Goal: Navigation & Orientation: Find specific page/section

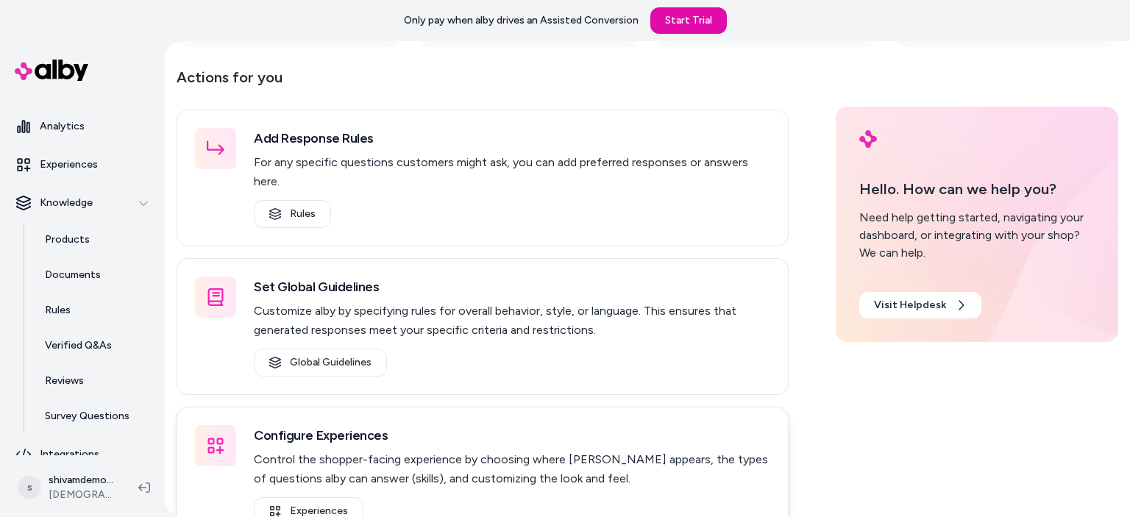
scroll to position [222, 0]
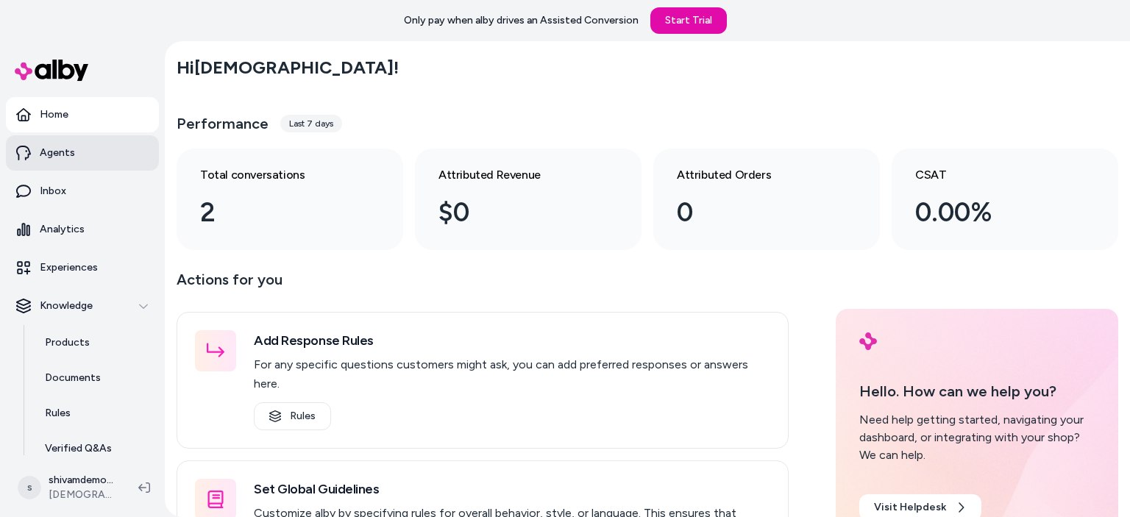
click at [72, 158] on p "Agents" at bounding box center [57, 153] width 35 height 15
click at [59, 154] on p "Agents" at bounding box center [57, 153] width 35 height 15
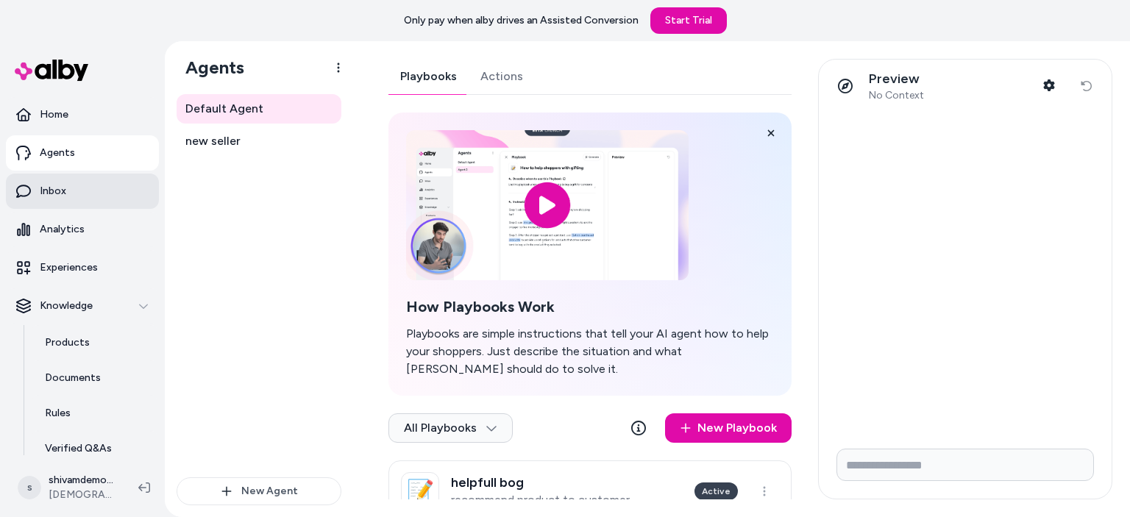
click at [73, 196] on link "Inbox" at bounding box center [82, 191] width 153 height 35
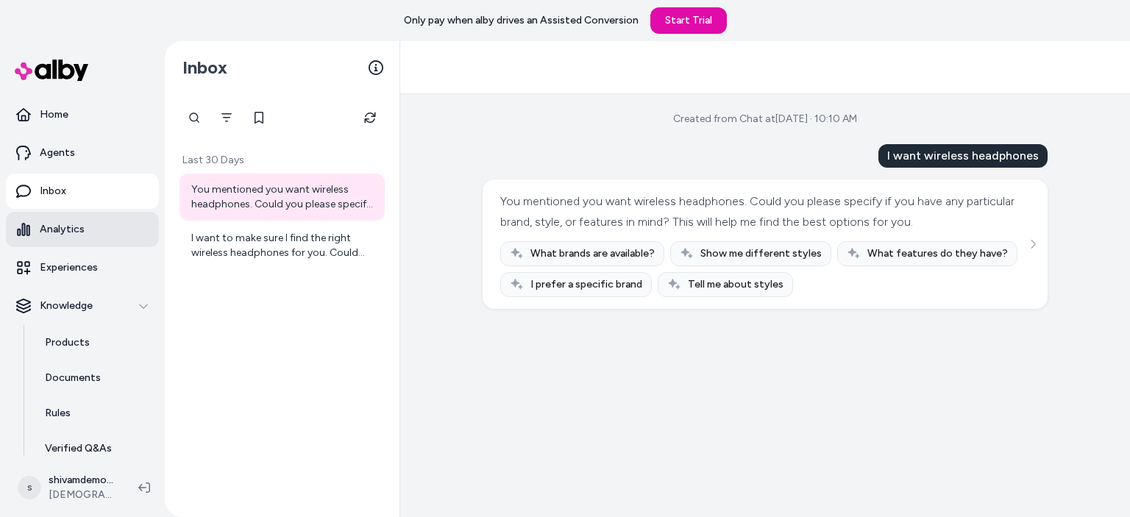
click at [57, 231] on p "Analytics" at bounding box center [62, 229] width 45 height 15
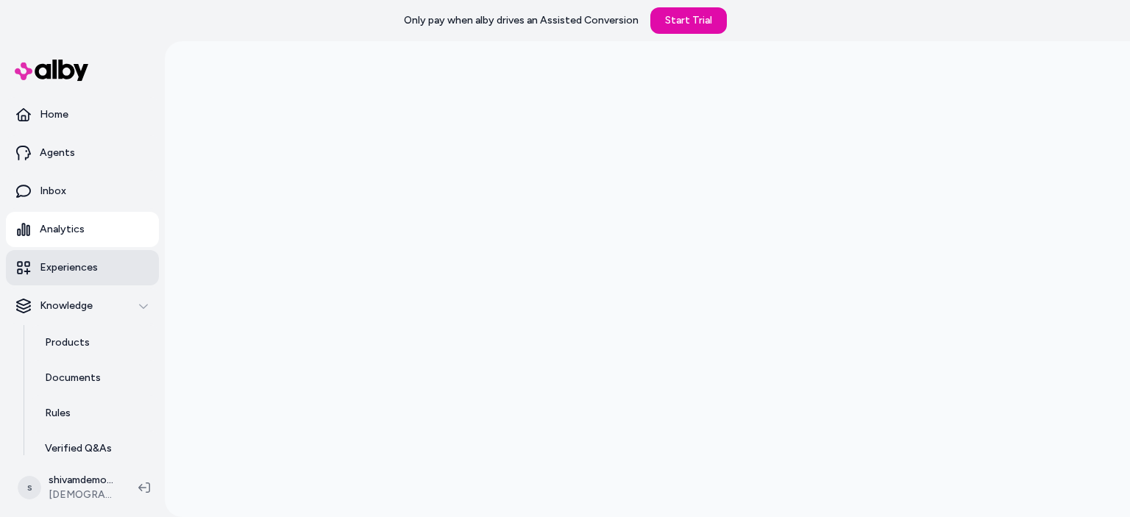
click at [74, 279] on link "Experiences" at bounding box center [82, 267] width 153 height 35
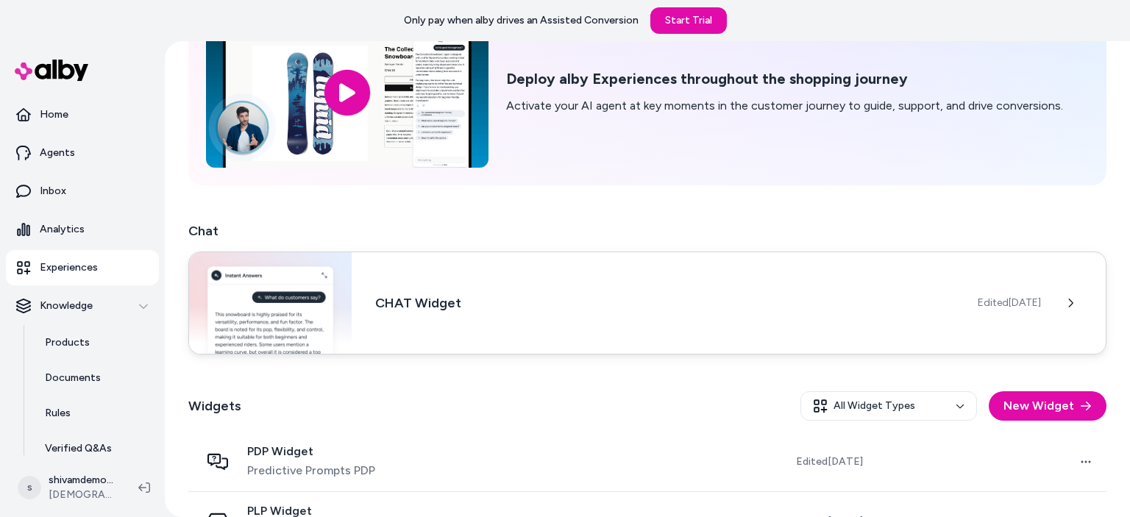
scroll to position [148, 0]
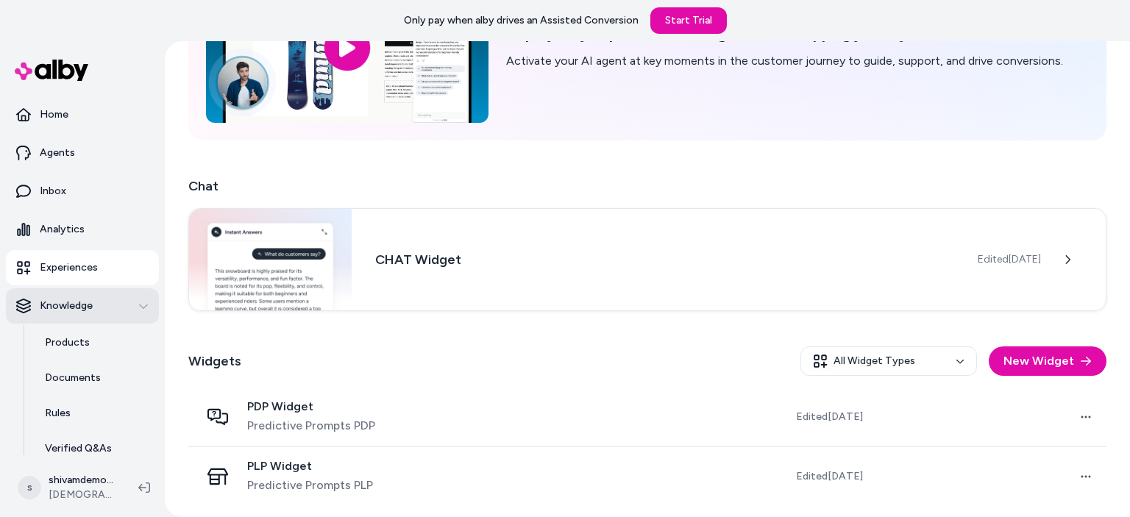
click at [85, 299] on p "Knowledge" at bounding box center [66, 306] width 53 height 15
click at [63, 358] on link "Products" at bounding box center [94, 342] width 129 height 35
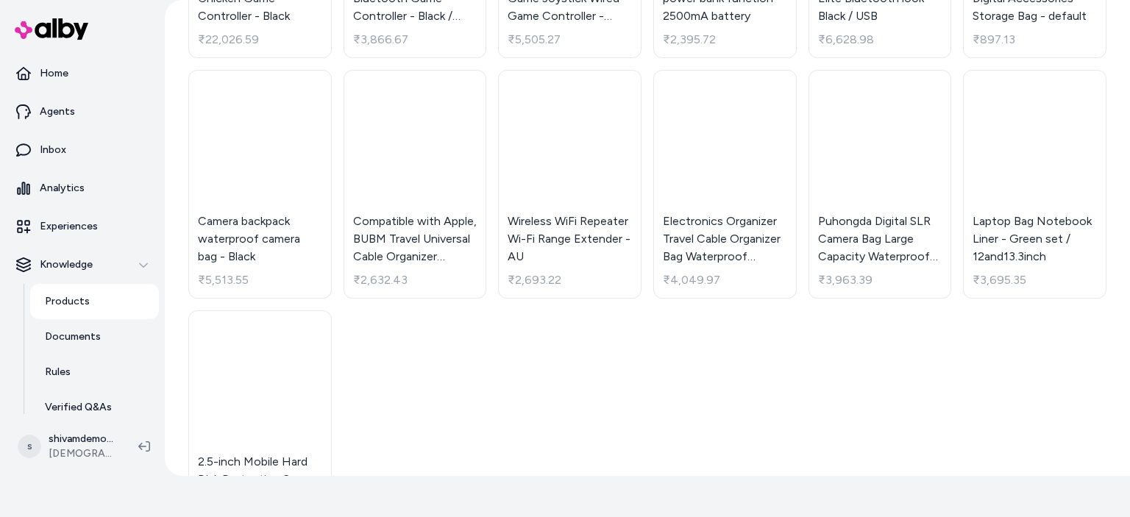
scroll to position [2053, 0]
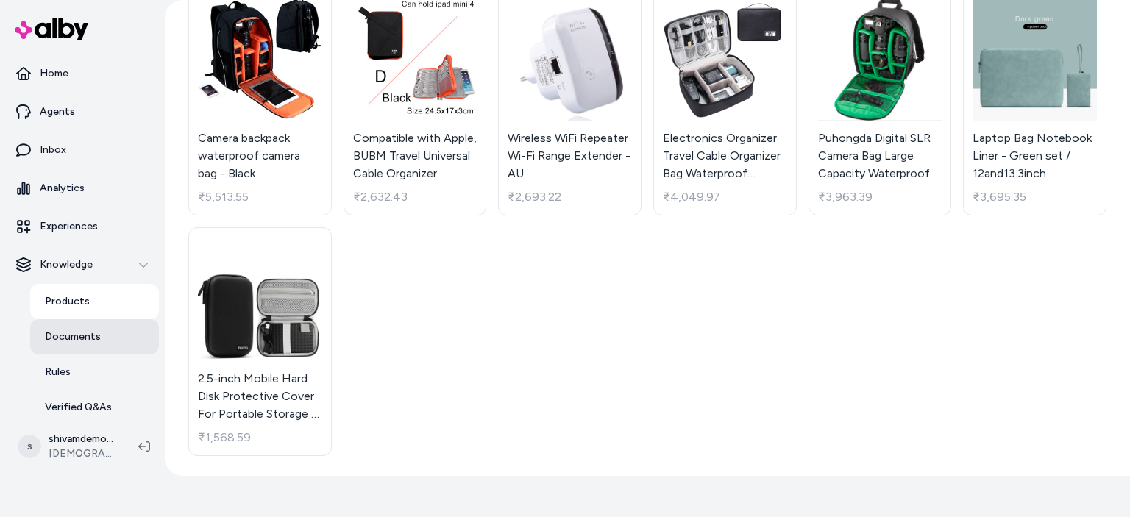
click at [79, 347] on link "Documents" at bounding box center [94, 336] width 129 height 35
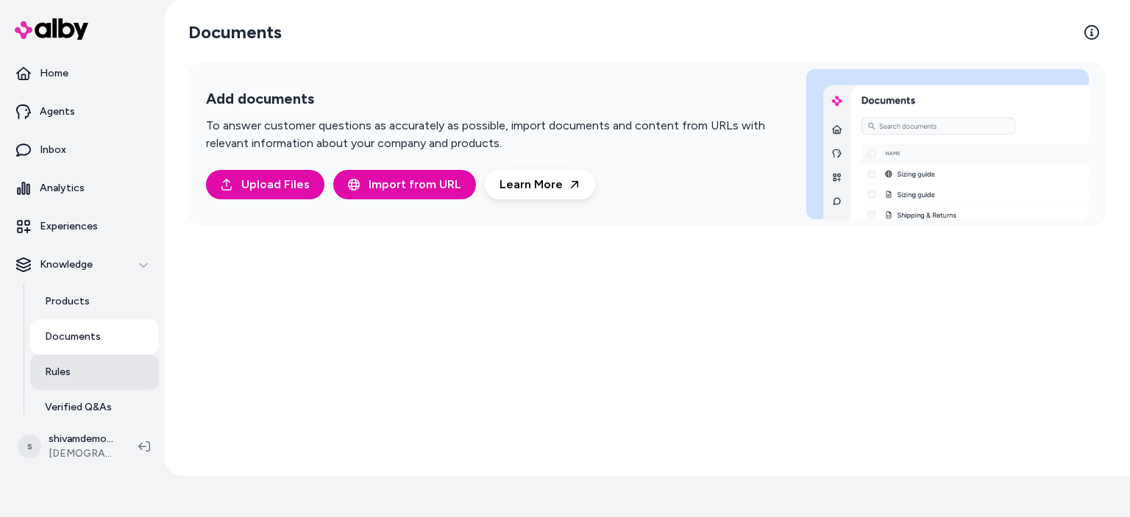
click at [86, 373] on link "Rules" at bounding box center [94, 372] width 129 height 35
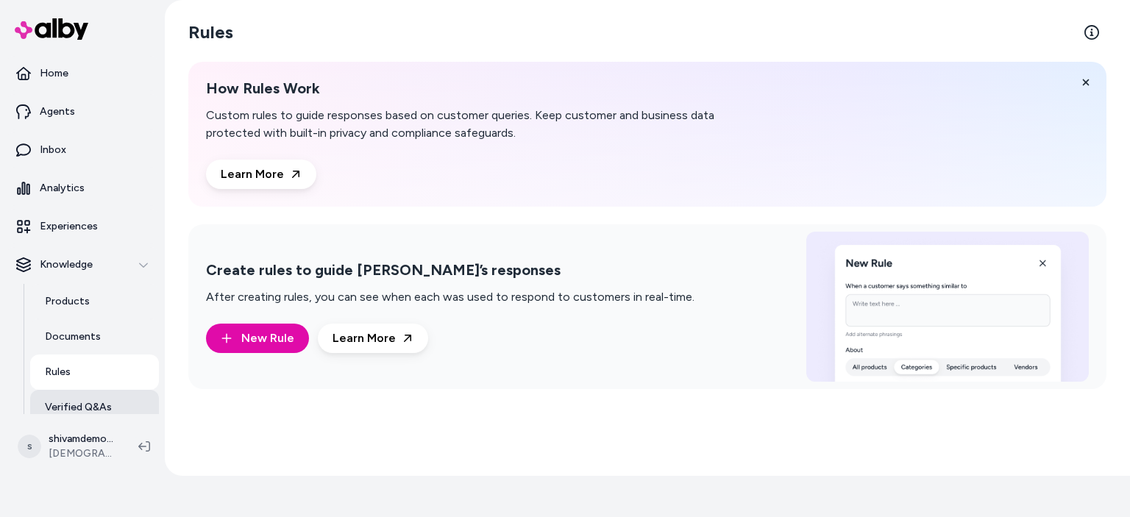
click at [88, 408] on p "Verified Q&As" at bounding box center [78, 407] width 67 height 15
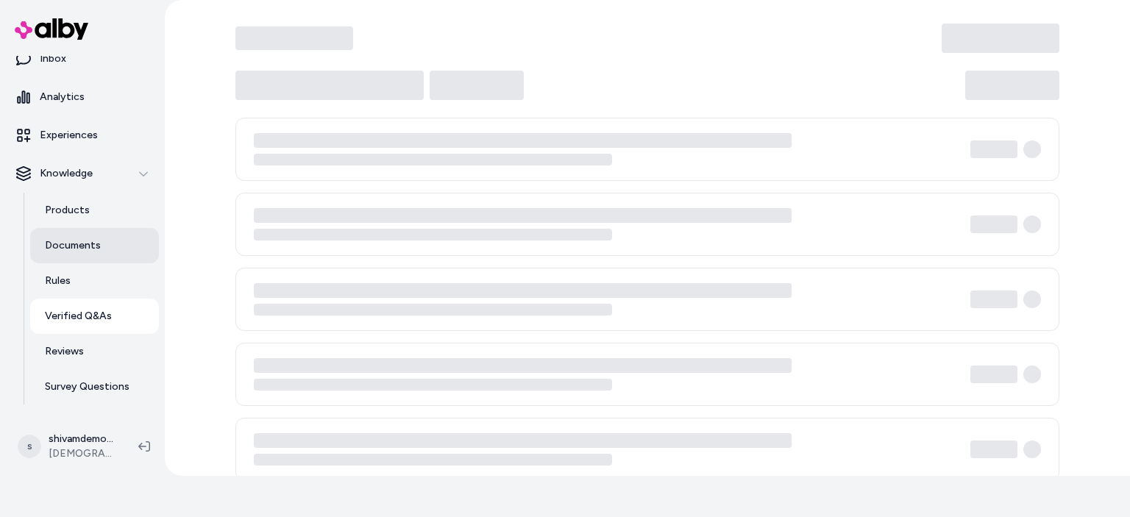
scroll to position [120, 0]
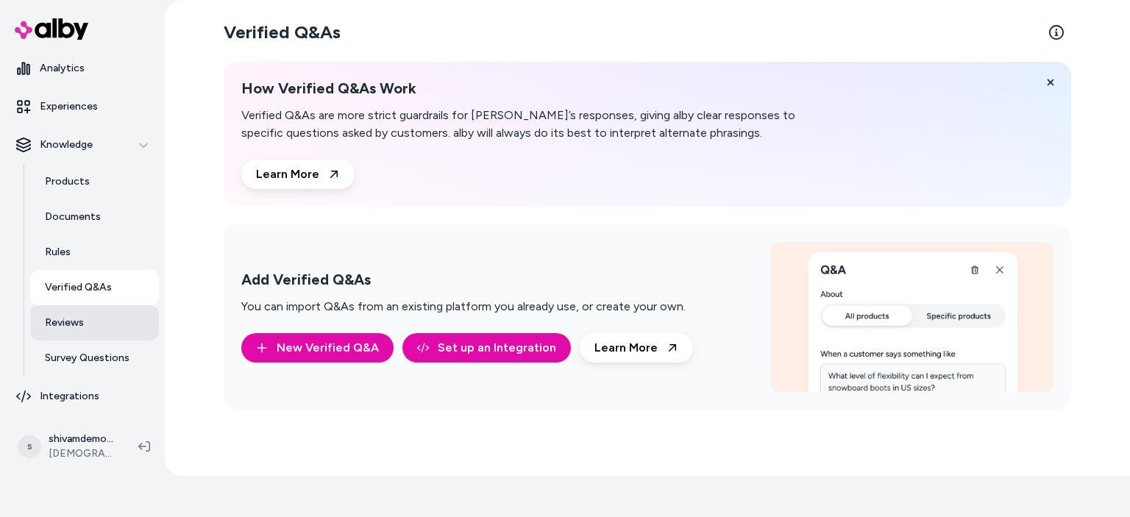
click at [72, 324] on p "Reviews" at bounding box center [64, 323] width 39 height 15
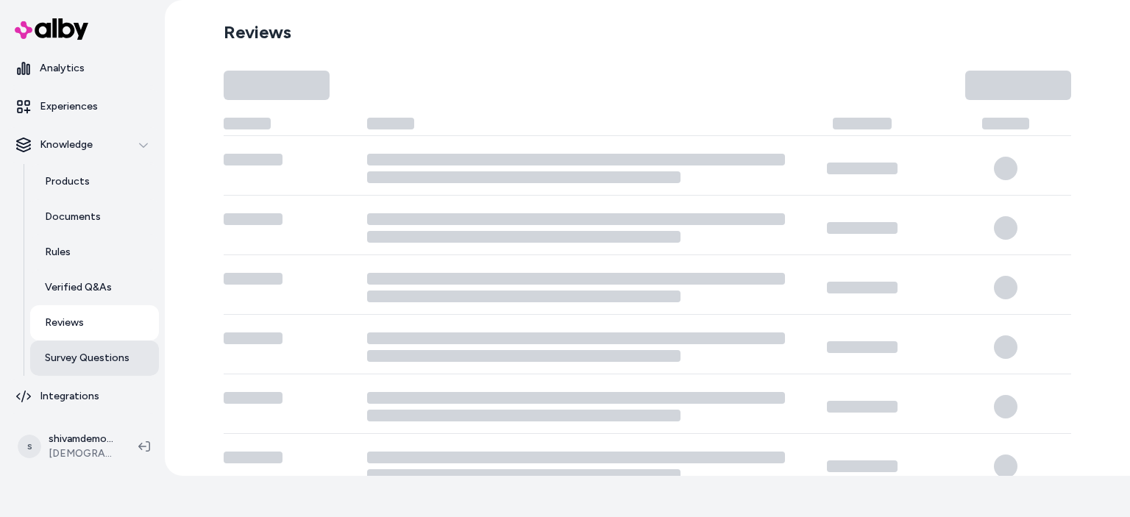
click at [87, 358] on p "Survey Questions" at bounding box center [87, 358] width 85 height 15
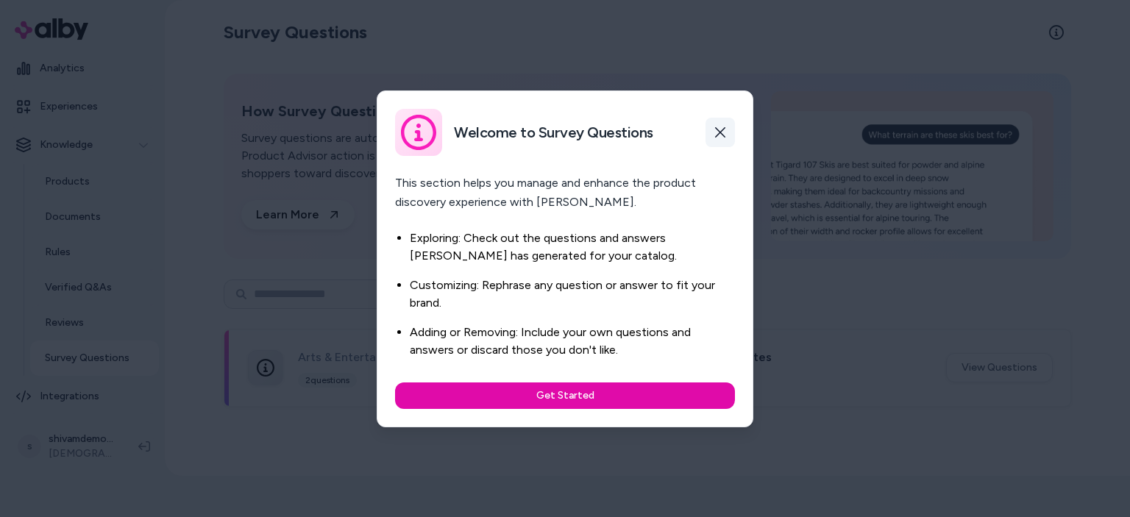
click at [727, 125] on button "button" at bounding box center [719, 132] width 29 height 29
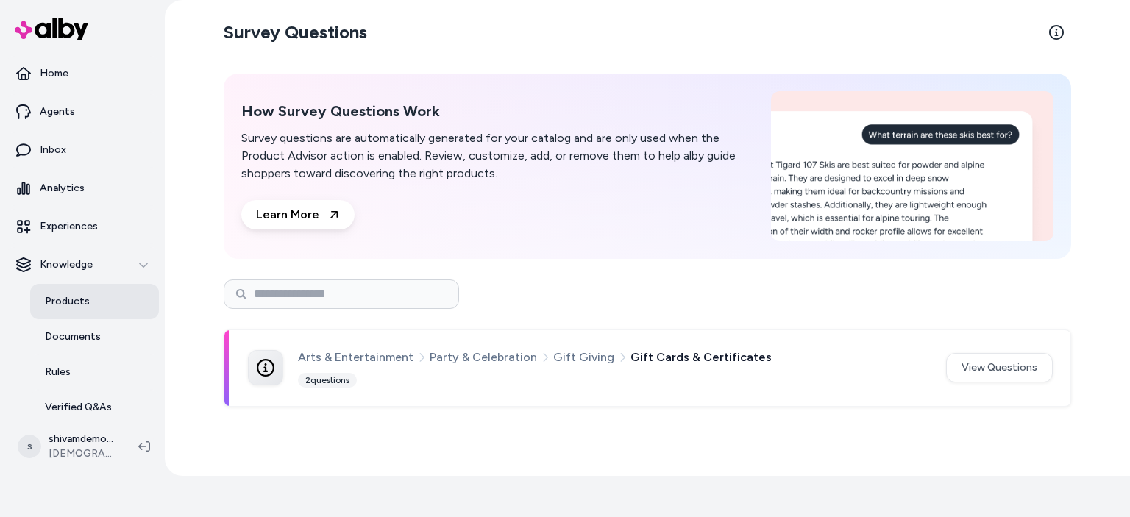
click at [66, 296] on p "Products" at bounding box center [67, 301] width 45 height 15
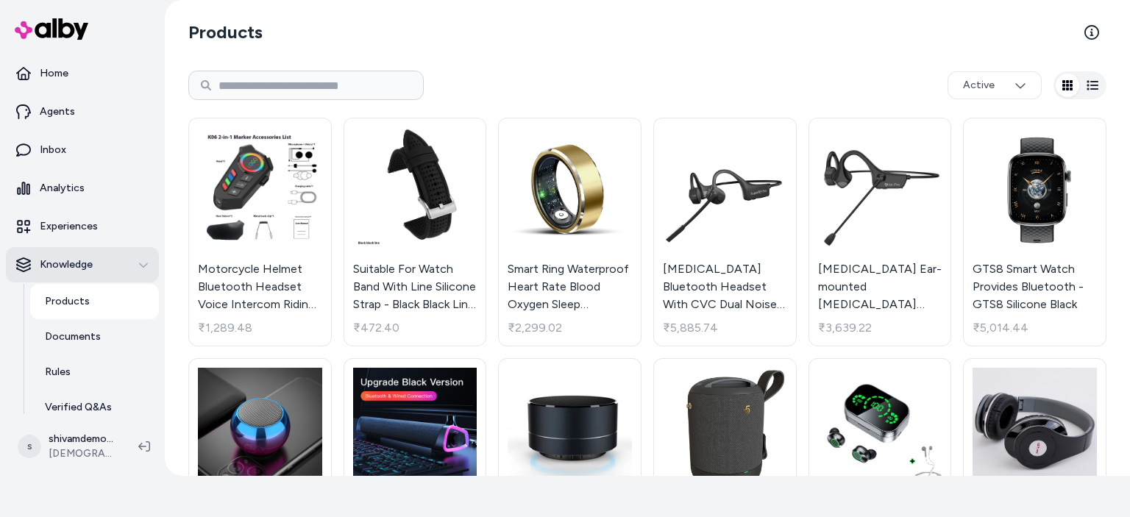
click at [74, 259] on p "Knowledge" at bounding box center [66, 264] width 53 height 15
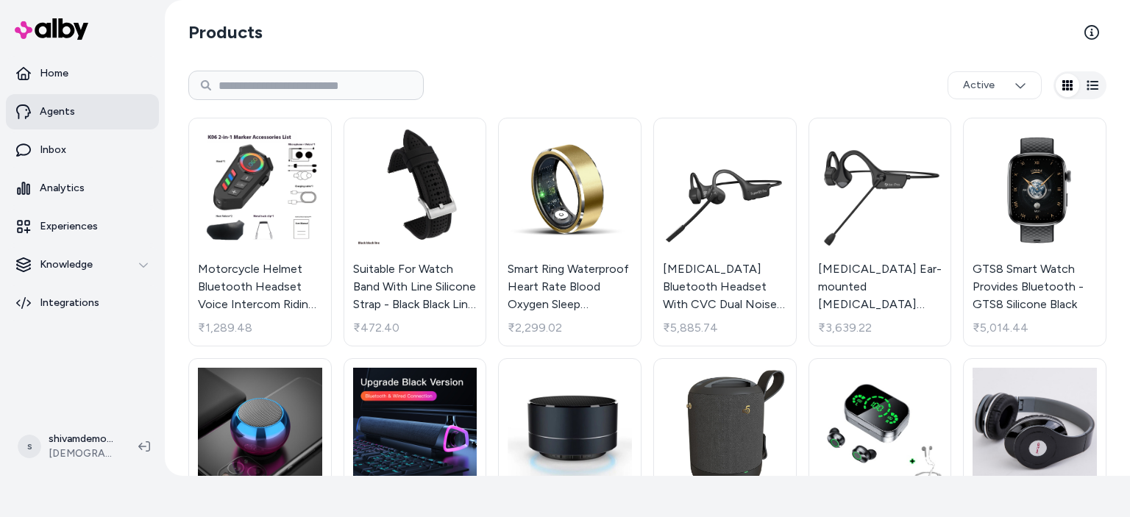
click at [61, 117] on p "Agents" at bounding box center [57, 111] width 35 height 15
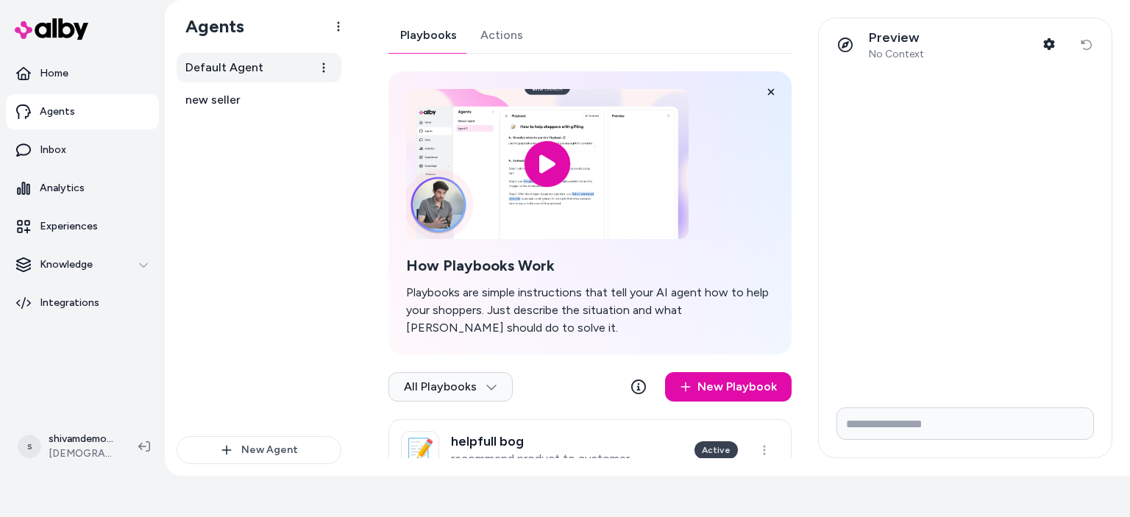
click at [288, 81] on link "Default Agent" at bounding box center [259, 67] width 165 height 29
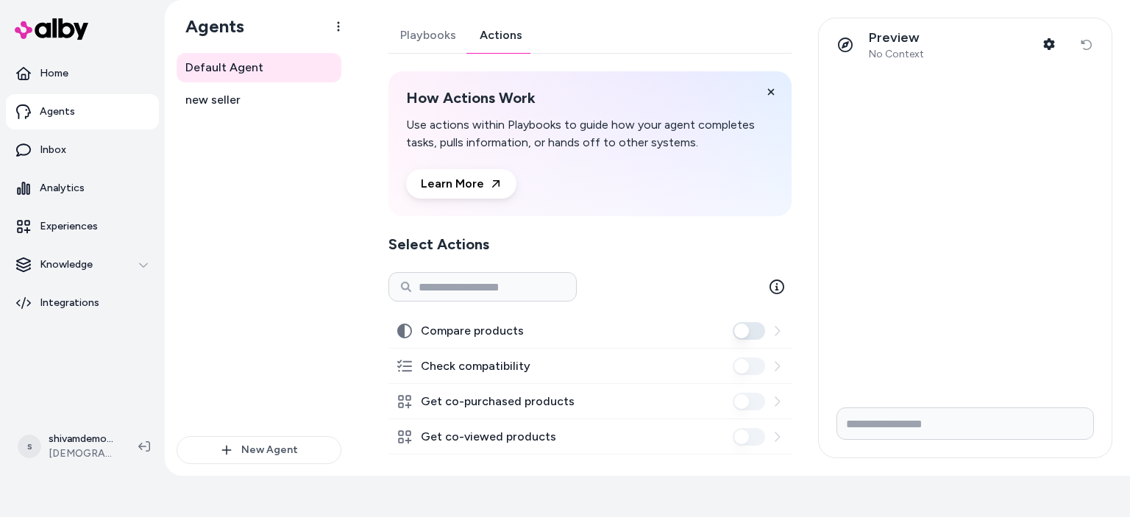
click at [501, 37] on link "Actions" at bounding box center [501, 35] width 66 height 35
